Goal: Task Accomplishment & Management: Manage account settings

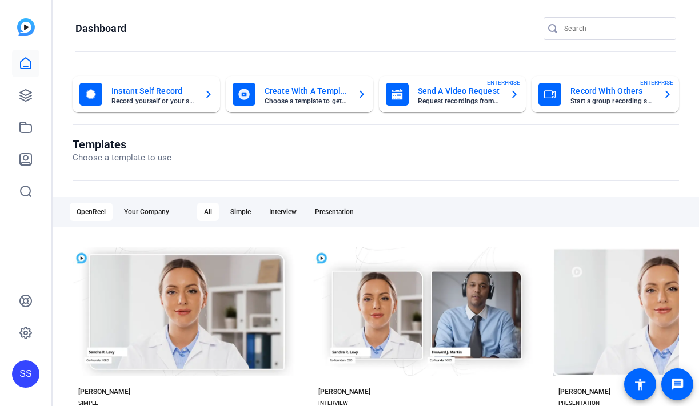
click at [25, 375] on div "SS" at bounding box center [25, 374] width 27 height 27
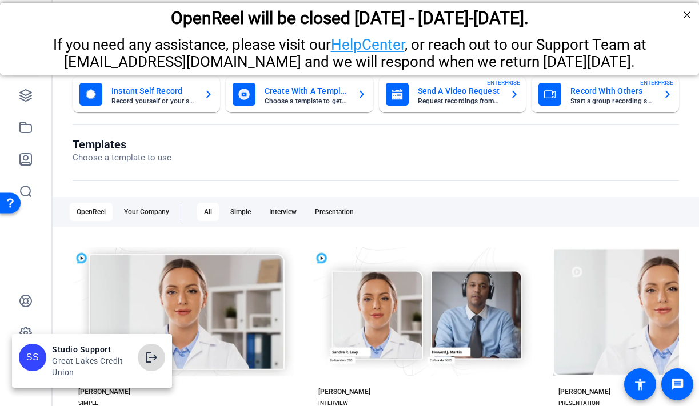
click at [148, 357] on mat-icon "logout" at bounding box center [152, 358] width 14 height 14
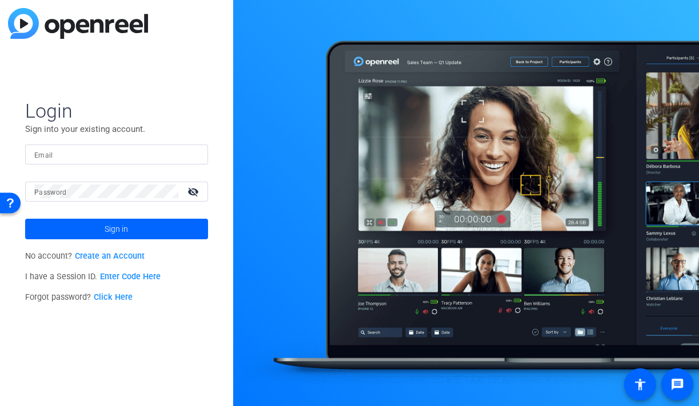
click at [160, 147] on input "Email" at bounding box center [116, 154] width 165 height 14
click at [190, 149] on img at bounding box center [189, 154] width 8 height 14
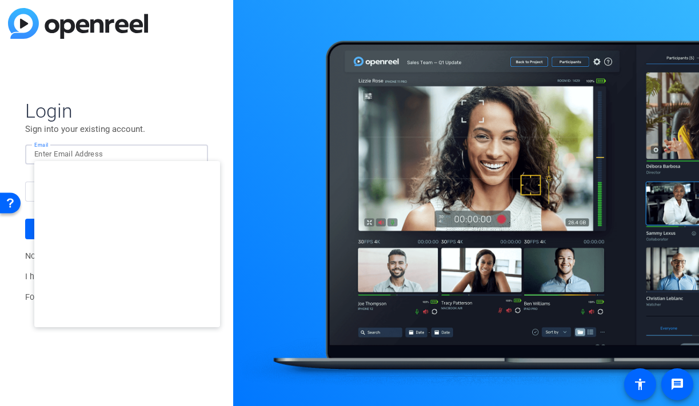
type input "studiosupport@openreel.com"
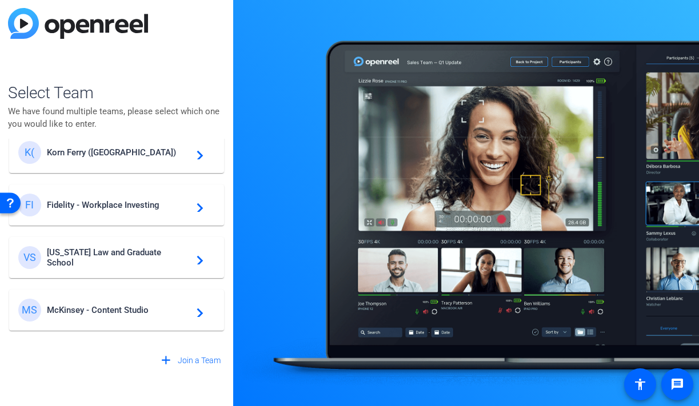
scroll to position [255, 0]
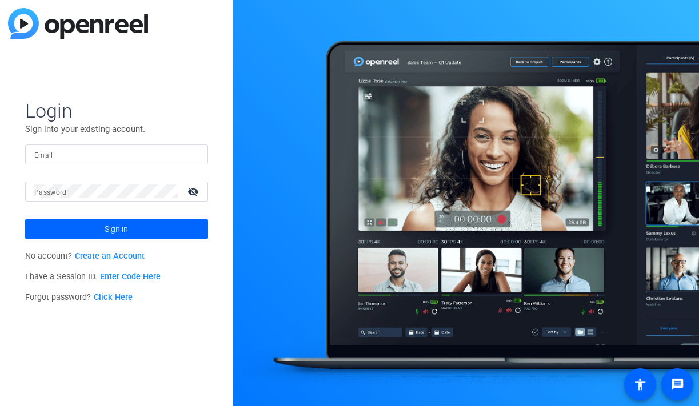
click at [190, 155] on div at bounding box center [116, 155] width 165 height 20
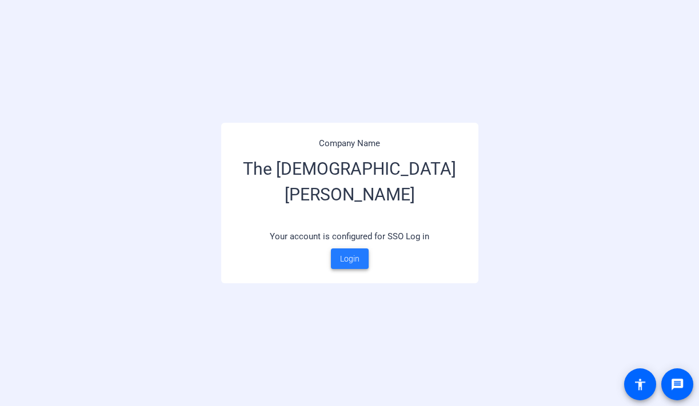
click at [350, 253] on span "Login" at bounding box center [349, 259] width 19 height 12
click at [360, 262] on span at bounding box center [350, 258] width 38 height 27
click at [349, 257] on span "Login" at bounding box center [349, 259] width 19 height 12
click at [359, 261] on span at bounding box center [350, 258] width 38 height 27
